Goal: Task Accomplishment & Management: Use online tool/utility

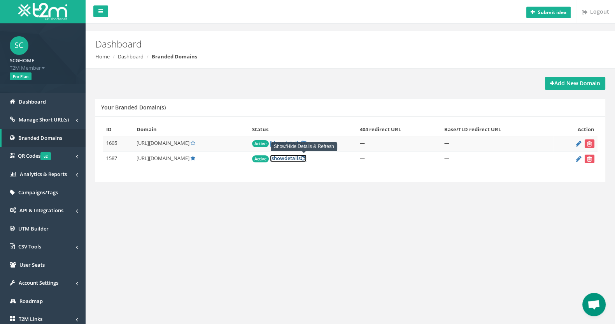
click at [285, 160] on span "show" at bounding box center [278, 158] width 13 height 7
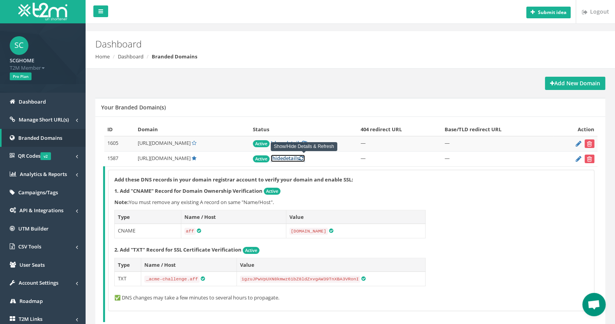
scroll to position [44, 0]
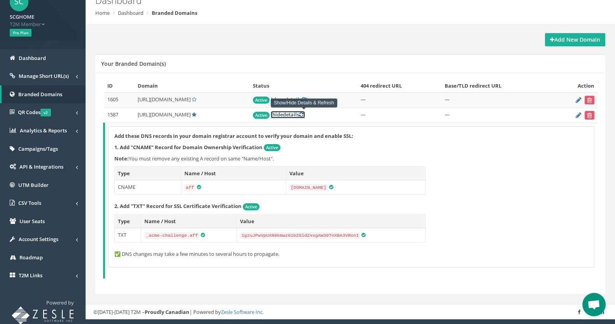
click at [298, 114] on link "[ hide details ]" at bounding box center [288, 114] width 34 height 7
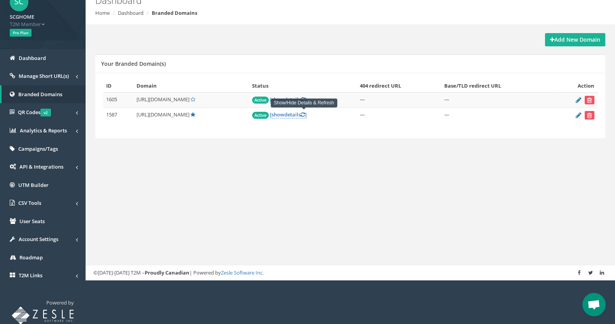
click at [335, 206] on div "Submit idea Logout Dashboard Home Dashboard Branded Domains Add New Domain Your…" at bounding box center [351, 118] width 530 height 324
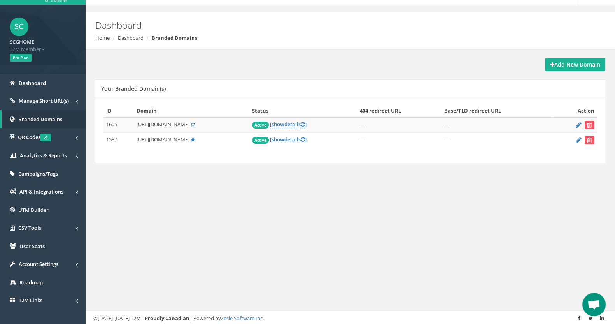
scroll to position [0, 0]
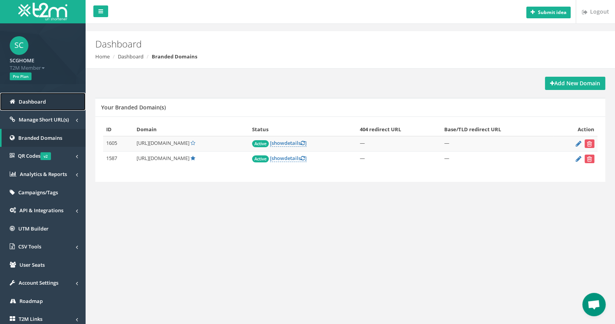
click at [61, 104] on link "Dashboard" at bounding box center [43, 102] width 86 height 18
click at [301, 161] on link "[ show details ]" at bounding box center [288, 158] width 37 height 7
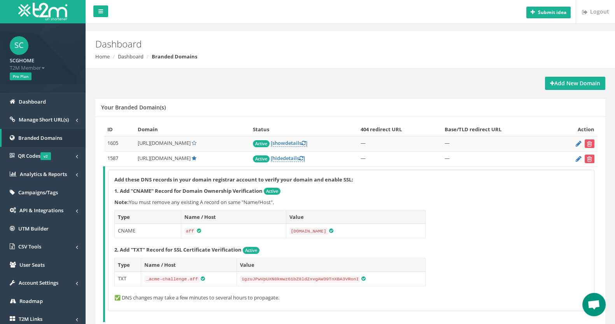
click at [420, 214] on th "Value" at bounding box center [355, 217] width 139 height 14
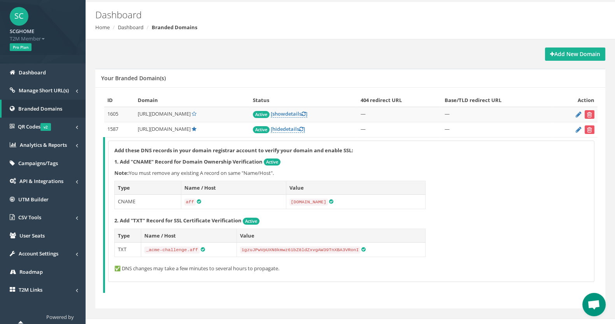
scroll to position [44, 0]
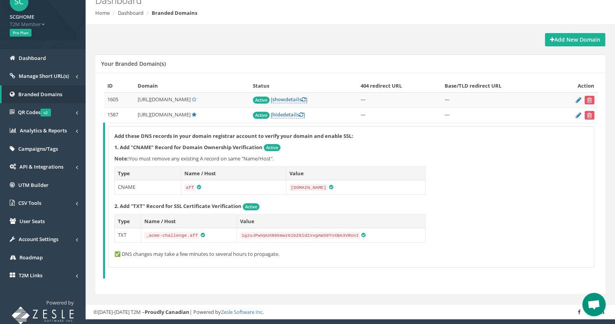
click at [154, 112] on span "[URL][DOMAIN_NAME]" at bounding box center [164, 114] width 53 height 7
copy td "[URL][DOMAIN_NAME]"
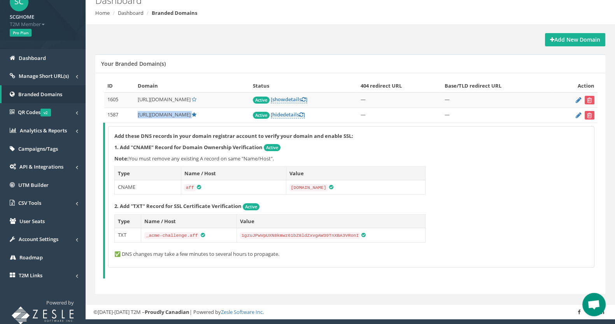
copy td "[URL][DOMAIN_NAME]"
